Goal: Information Seeking & Learning: Learn about a topic

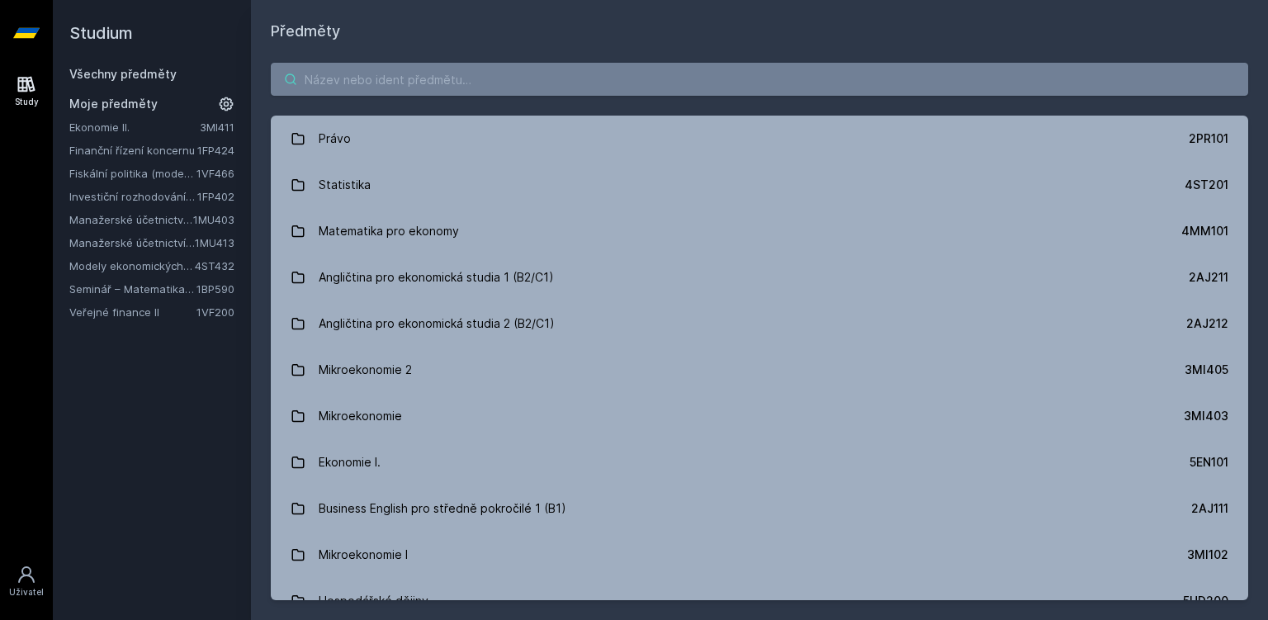
click at [367, 82] on input "search" at bounding box center [760, 79] width 978 height 33
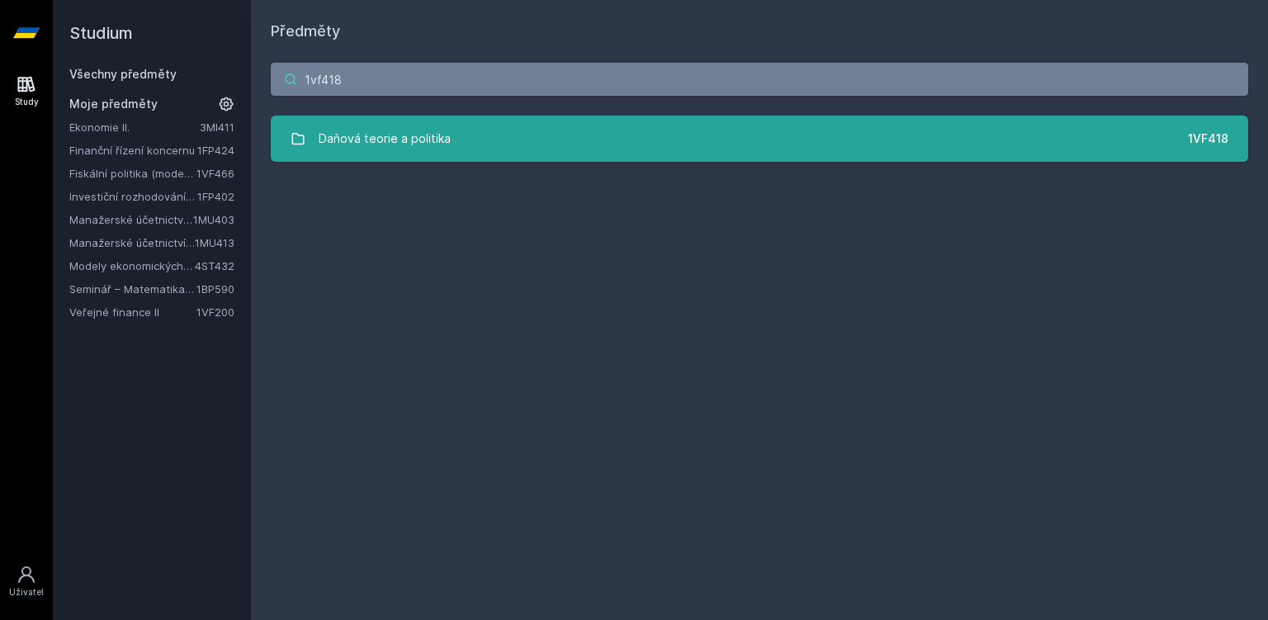
type input "1vf418"
click at [341, 161] on link "Daňová teorie a politika 1VF418" at bounding box center [760, 139] width 978 height 46
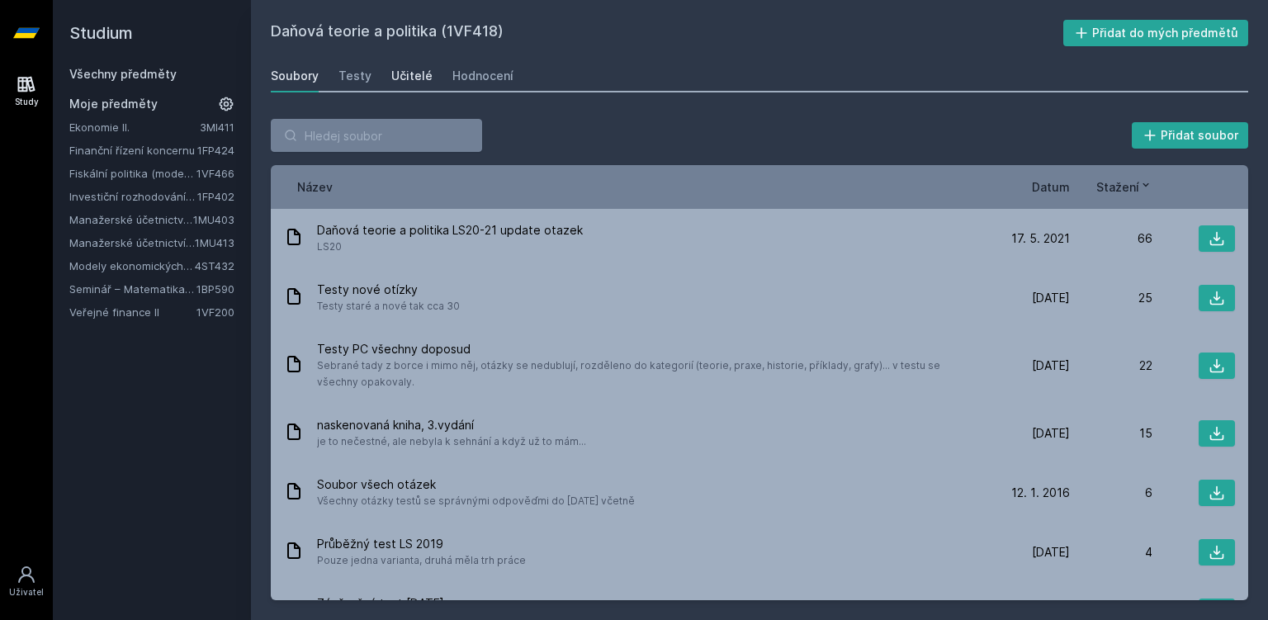
click at [421, 74] on div "Učitelé" at bounding box center [411, 76] width 41 height 17
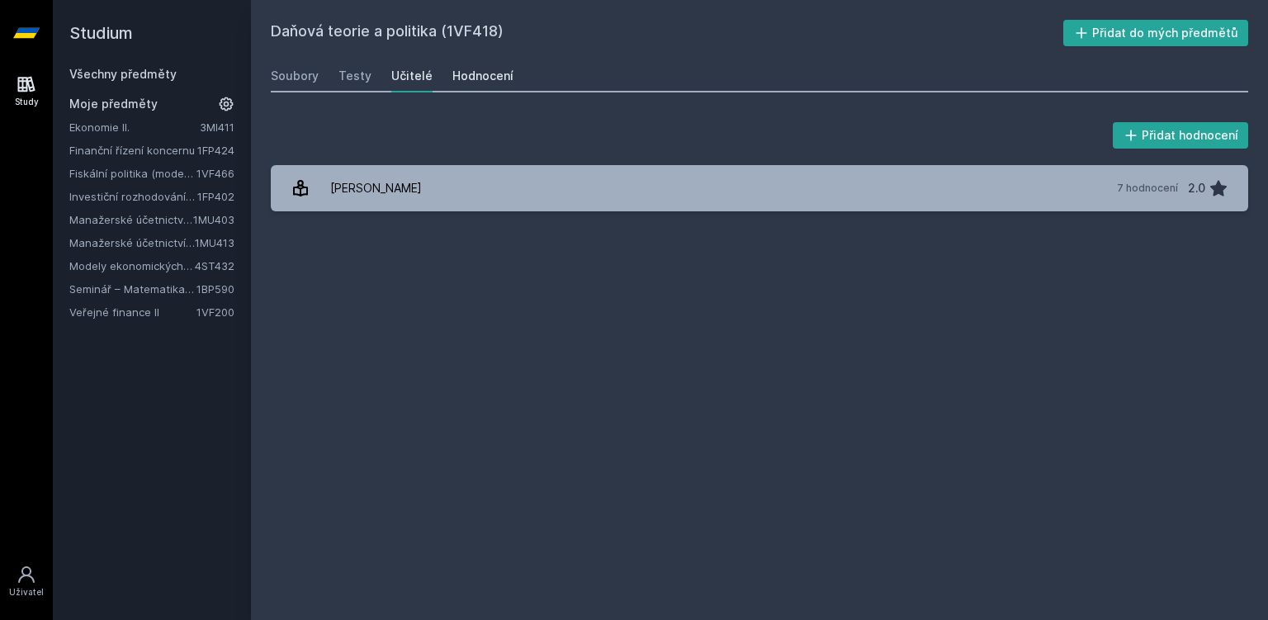
click at [458, 78] on div "Hodnocení" at bounding box center [482, 76] width 61 height 17
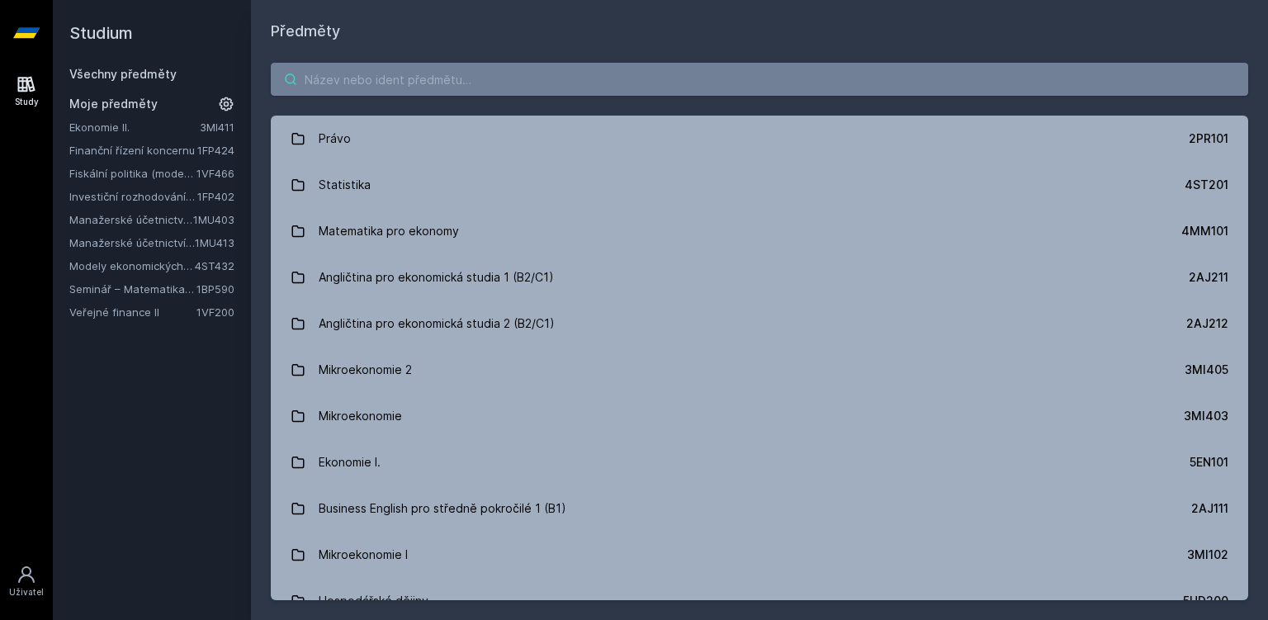
click at [367, 84] on input "search" at bounding box center [760, 79] width 978 height 33
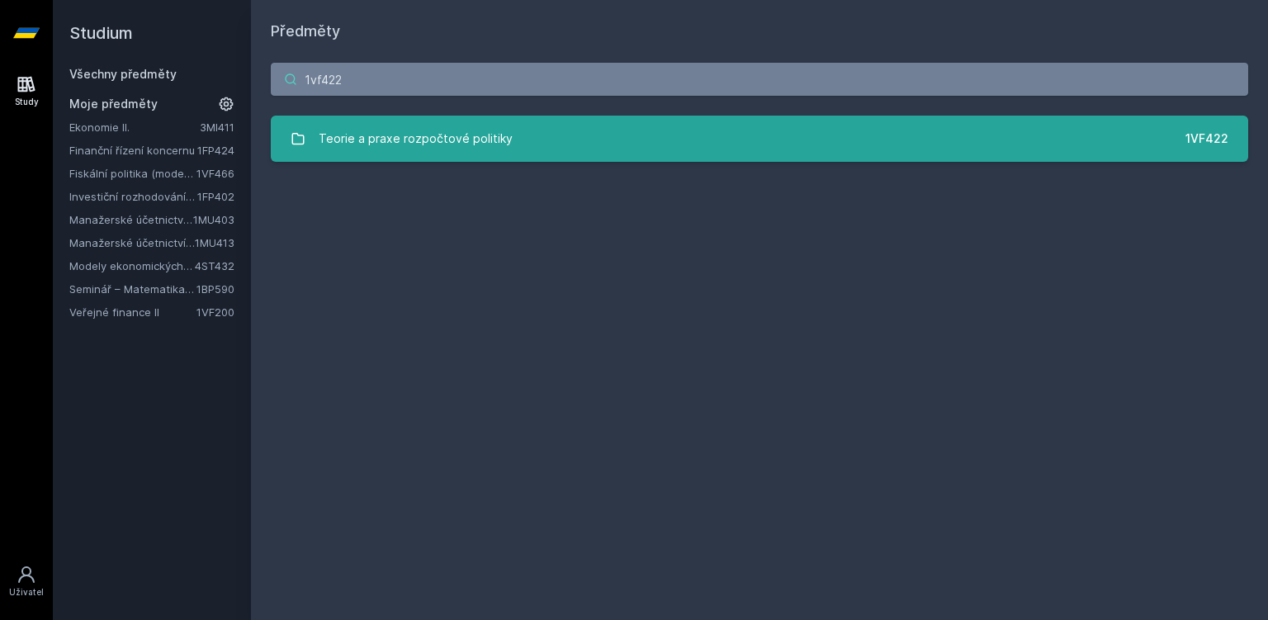
type input "1vf422"
click at [352, 148] on div "Teorie a praxe rozpočtové politiky" at bounding box center [416, 138] width 194 height 33
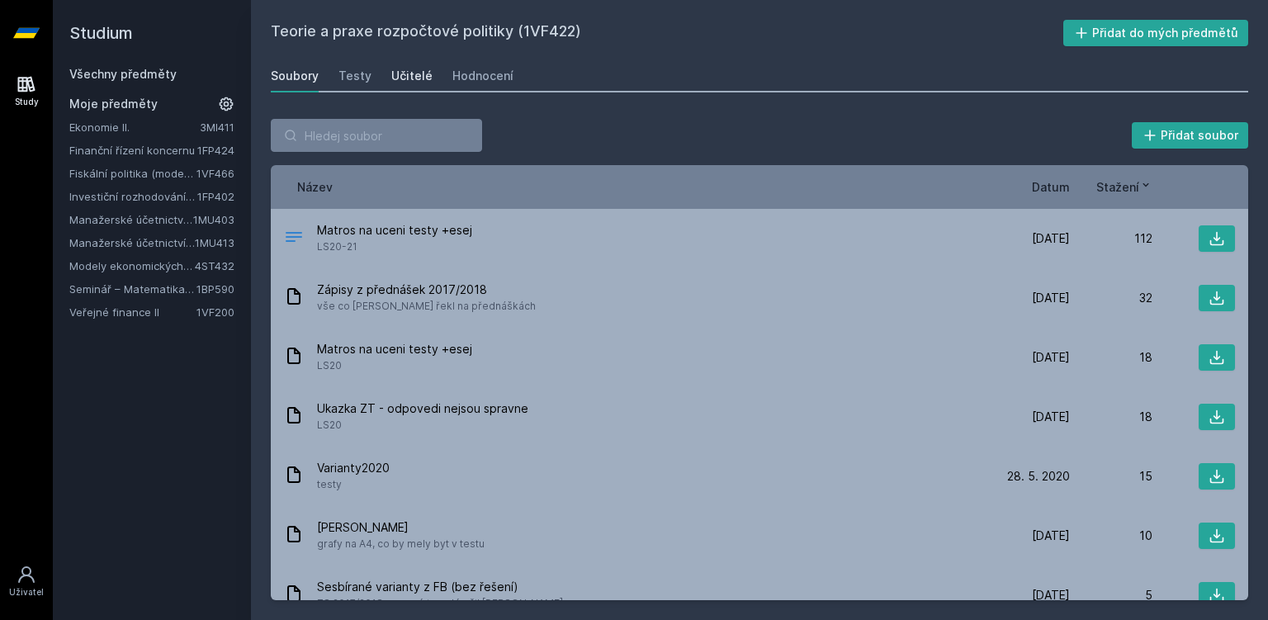
click at [408, 77] on div "Učitelé" at bounding box center [411, 76] width 41 height 17
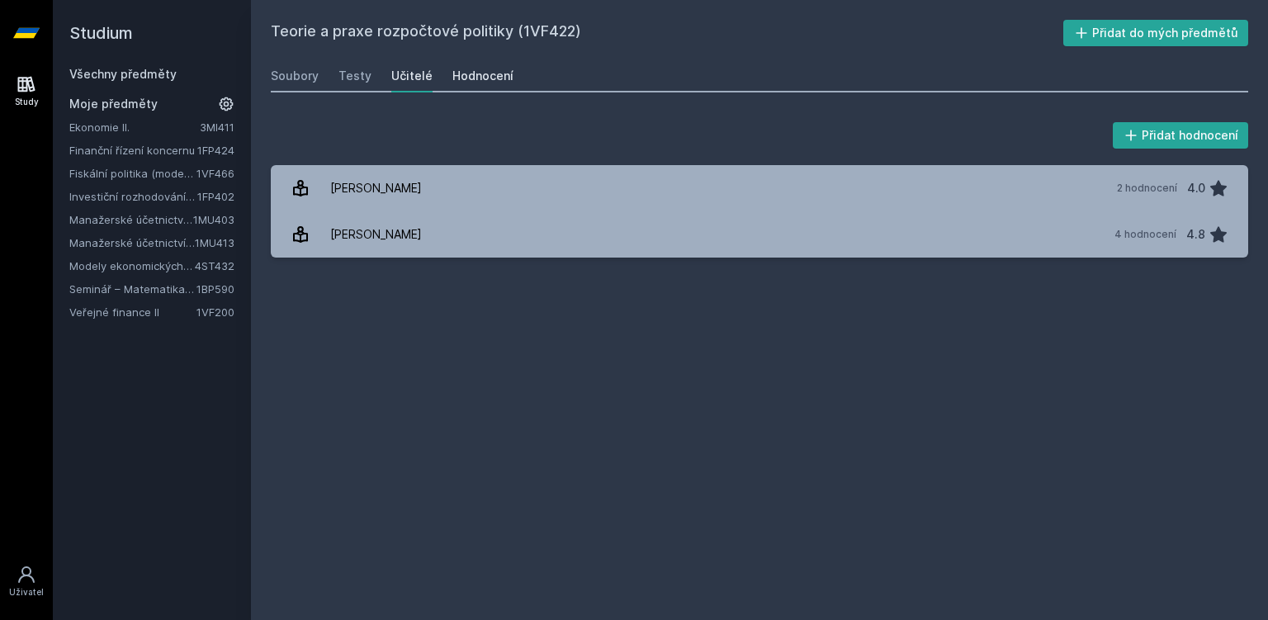
click at [480, 76] on div "Hodnocení" at bounding box center [482, 76] width 61 height 17
